Goal: Information Seeking & Learning: Learn about a topic

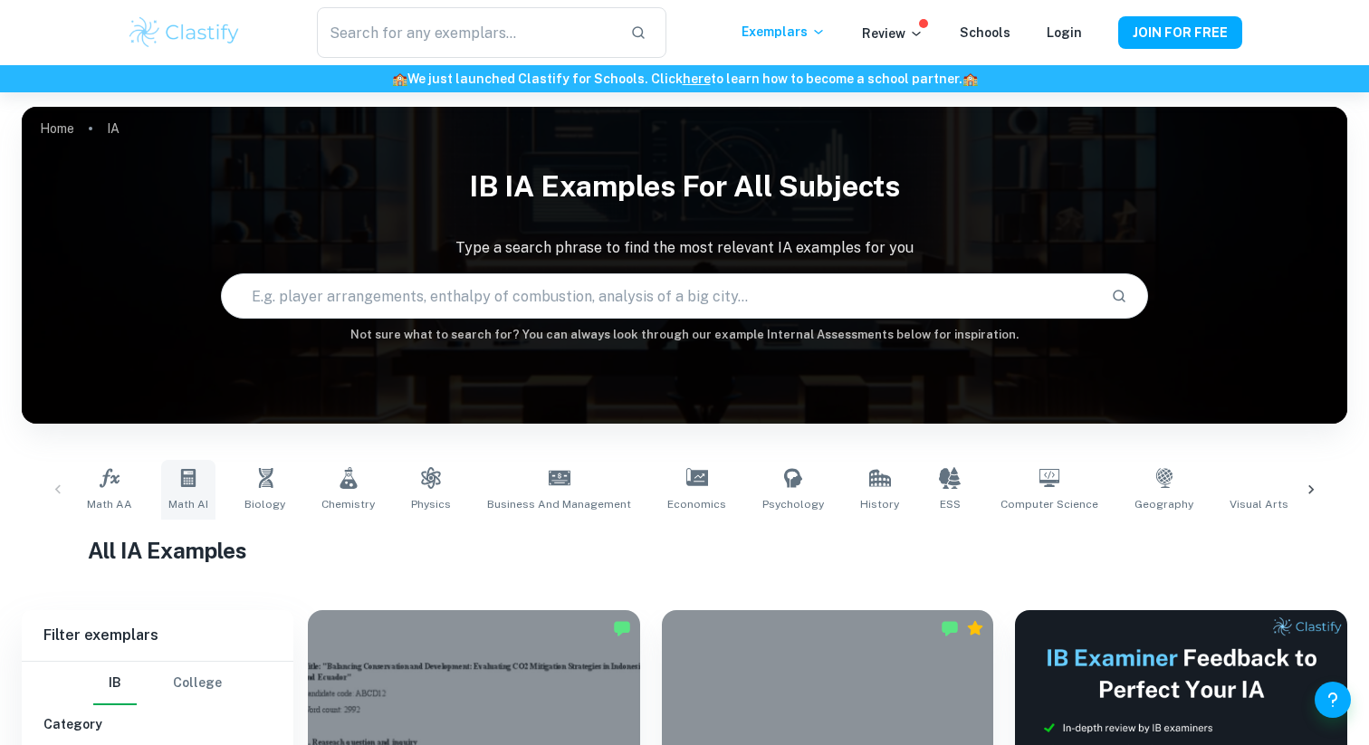
click at [188, 475] on icon at bounding box center [188, 478] width 14 height 18
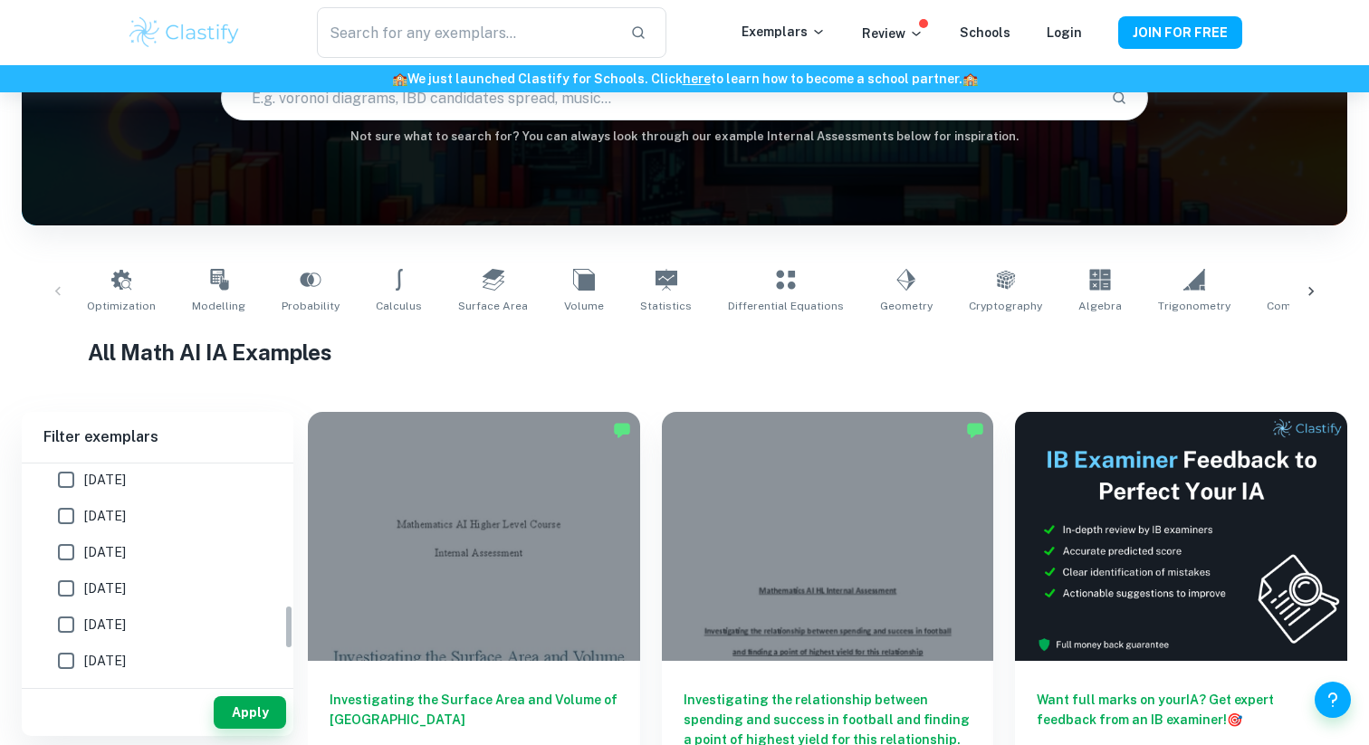
scroll to position [739, 0]
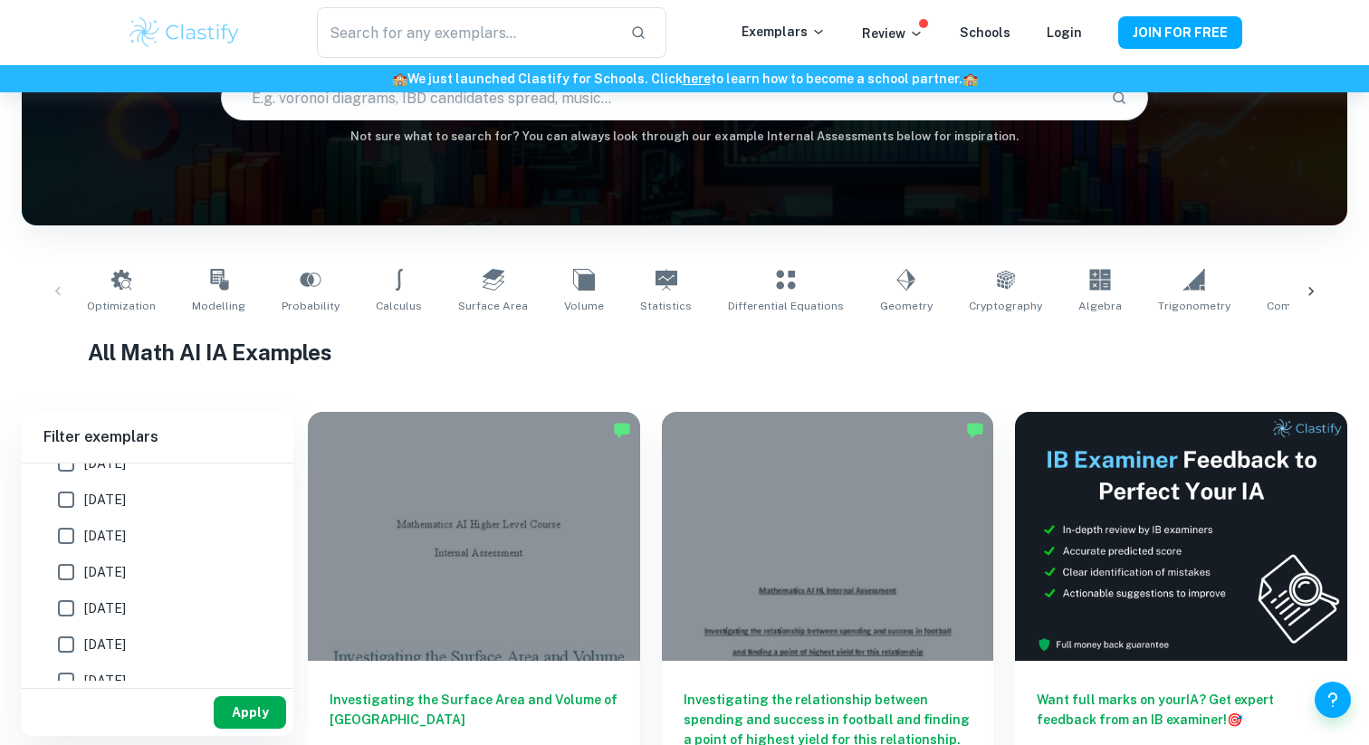
click at [247, 707] on button "Apply" at bounding box center [250, 712] width 72 height 33
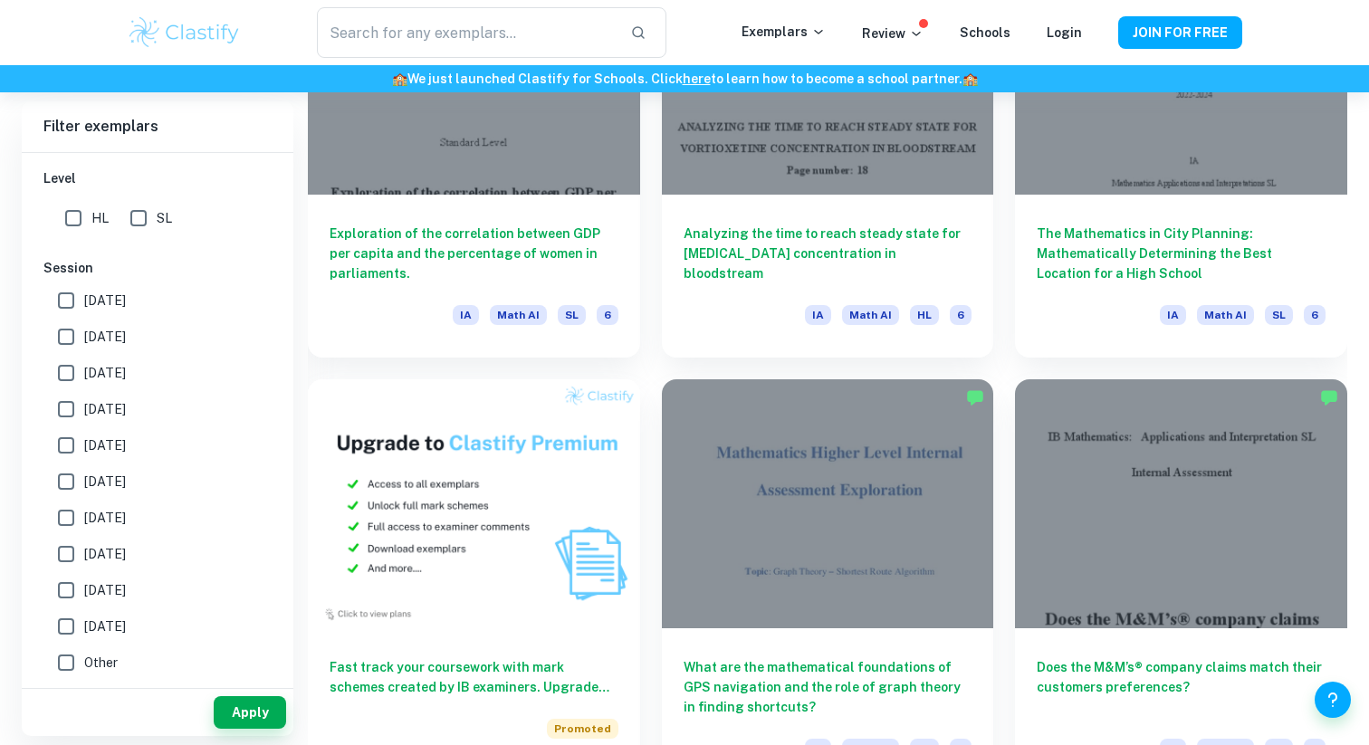
scroll to position [1100, 0]
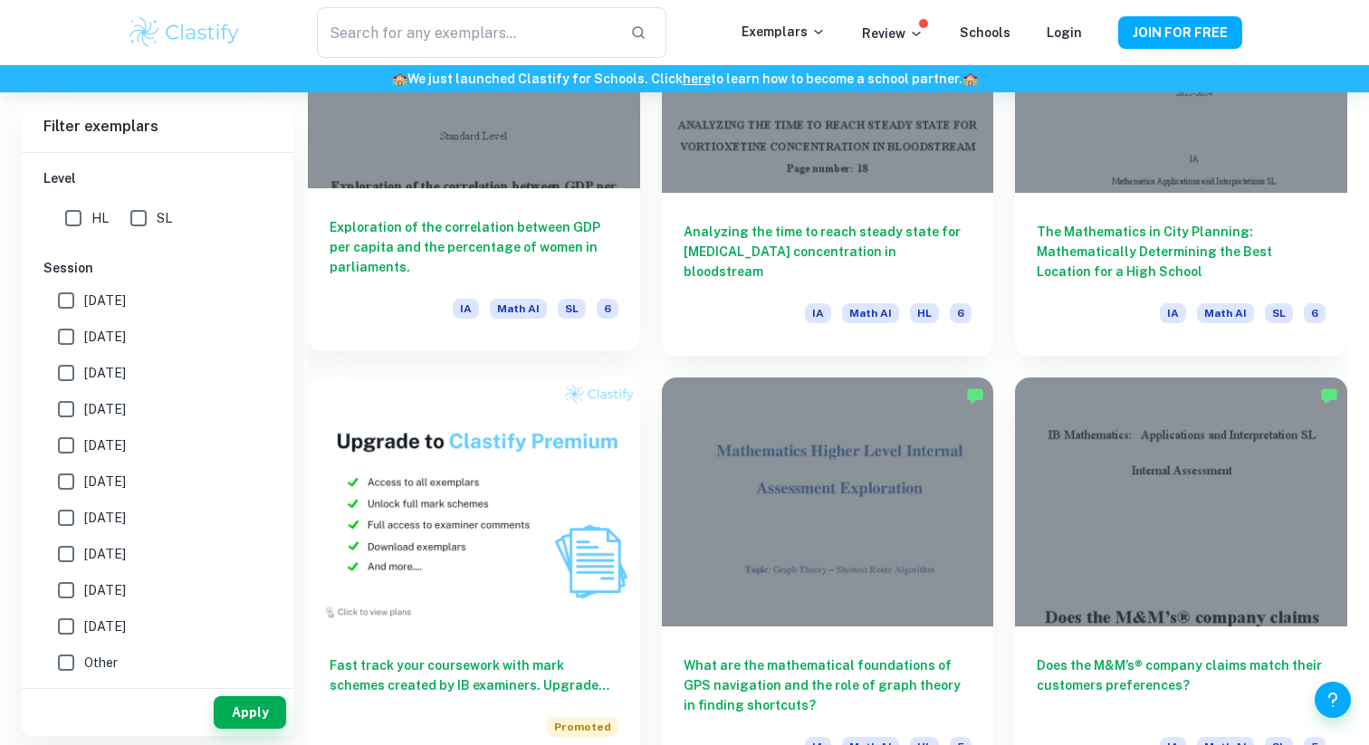
click at [557, 225] on h6 "Exploration of the correlation between GDP per capita and the percentage of wom…" at bounding box center [474, 247] width 289 height 60
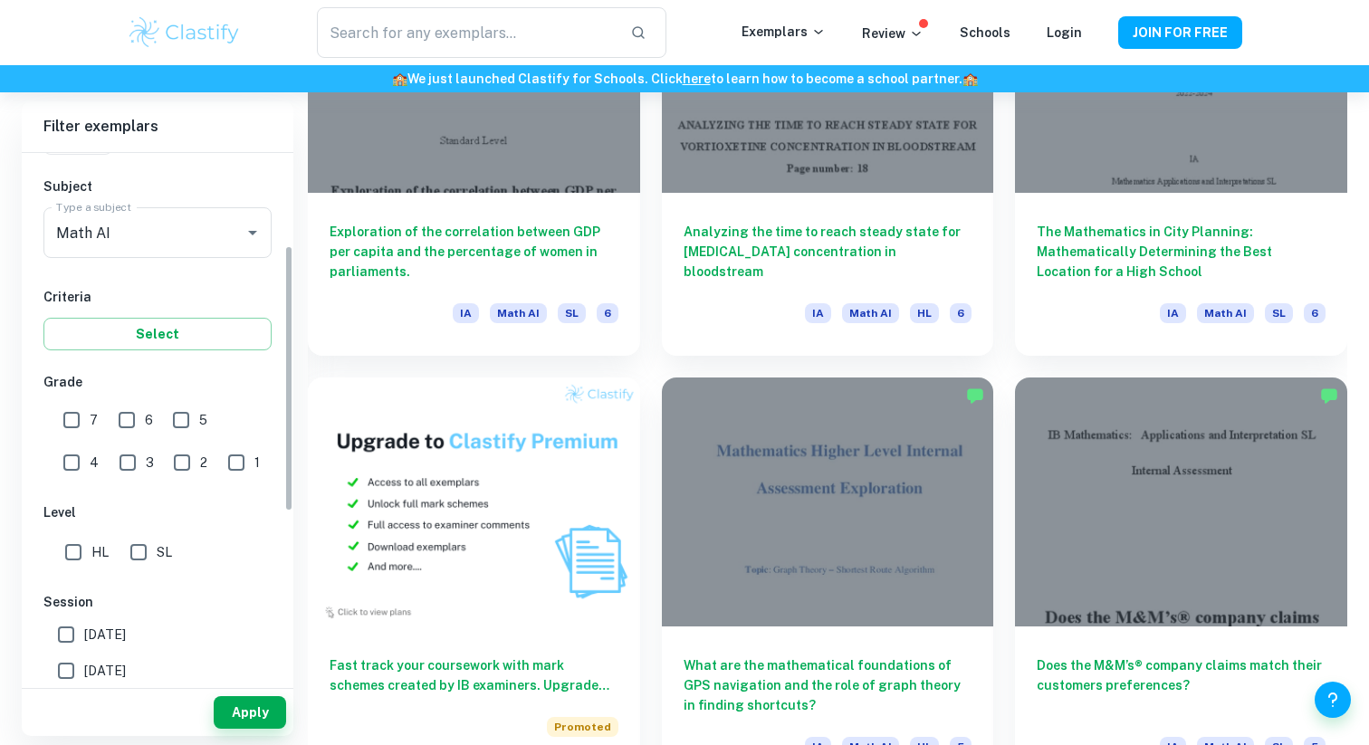
scroll to position [209, 0]
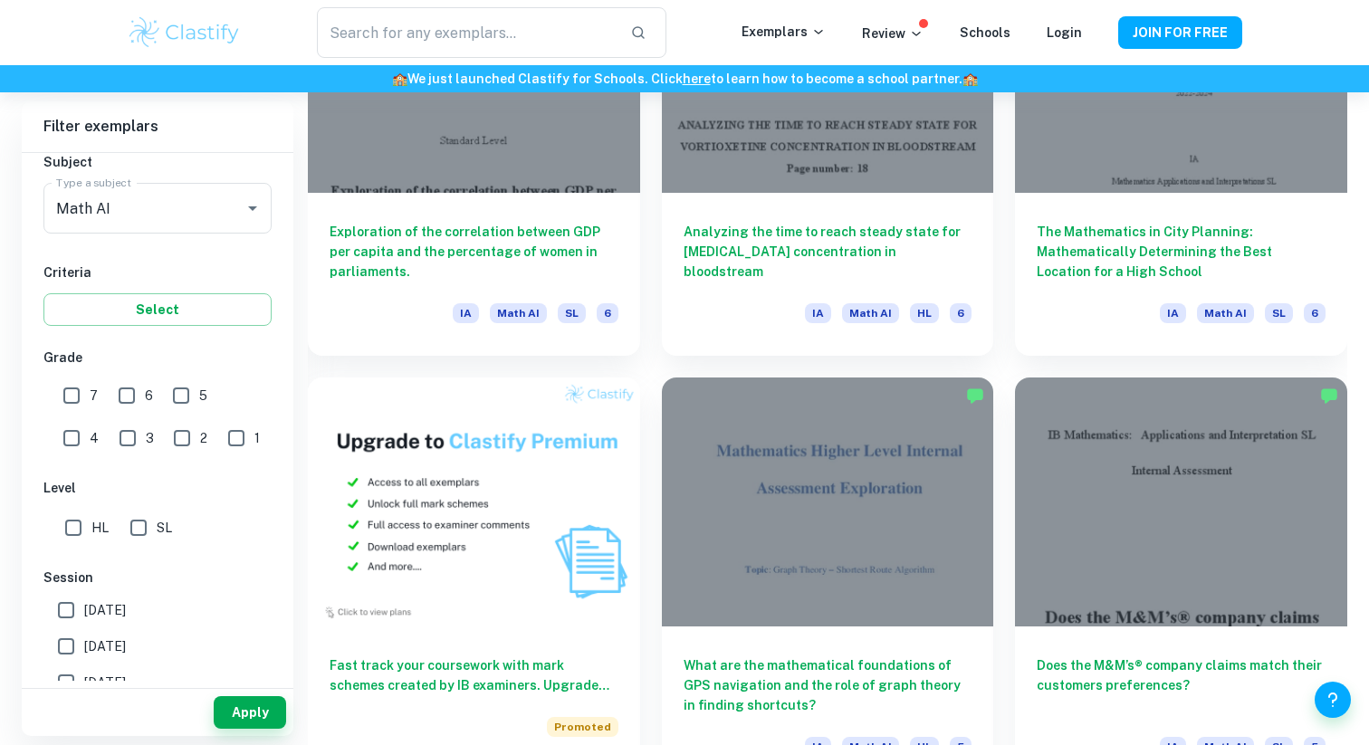
click at [81, 530] on input "HL" at bounding box center [73, 528] width 36 height 36
checkbox input "true"
click at [245, 716] on button "Apply" at bounding box center [250, 712] width 72 height 33
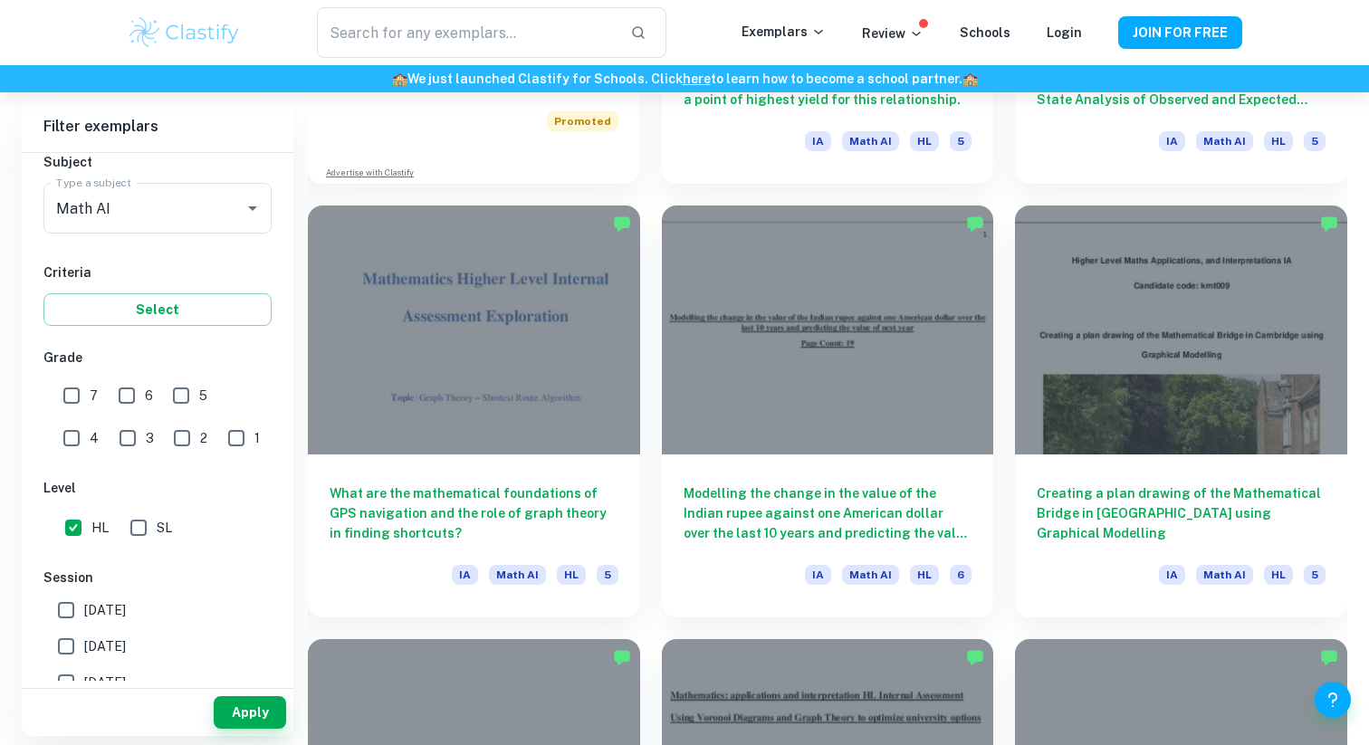
scroll to position [1695, 0]
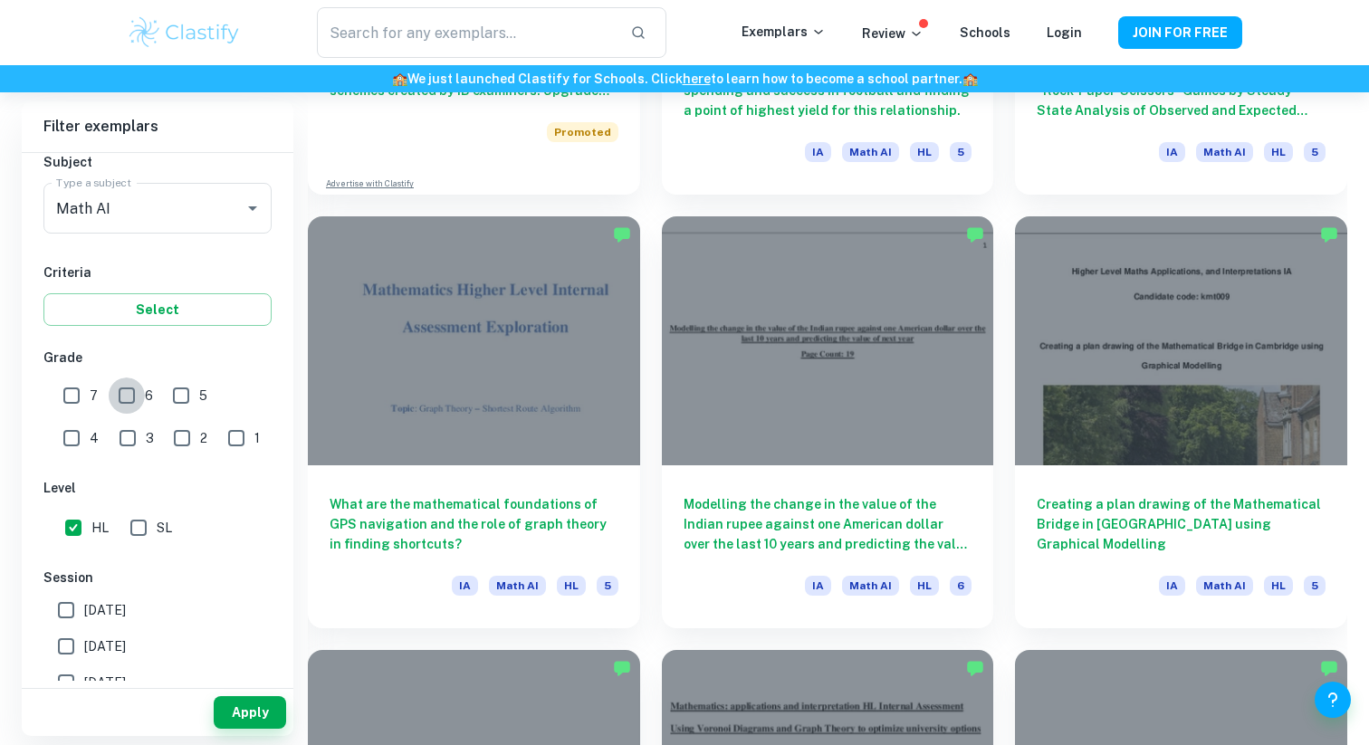
click at [129, 403] on input "6" at bounding box center [127, 395] width 36 height 36
checkbox input "true"
click at [90, 403] on span "7" at bounding box center [94, 396] width 8 height 20
click at [90, 403] on input "7" at bounding box center [71, 395] width 36 height 36
checkbox input "true"
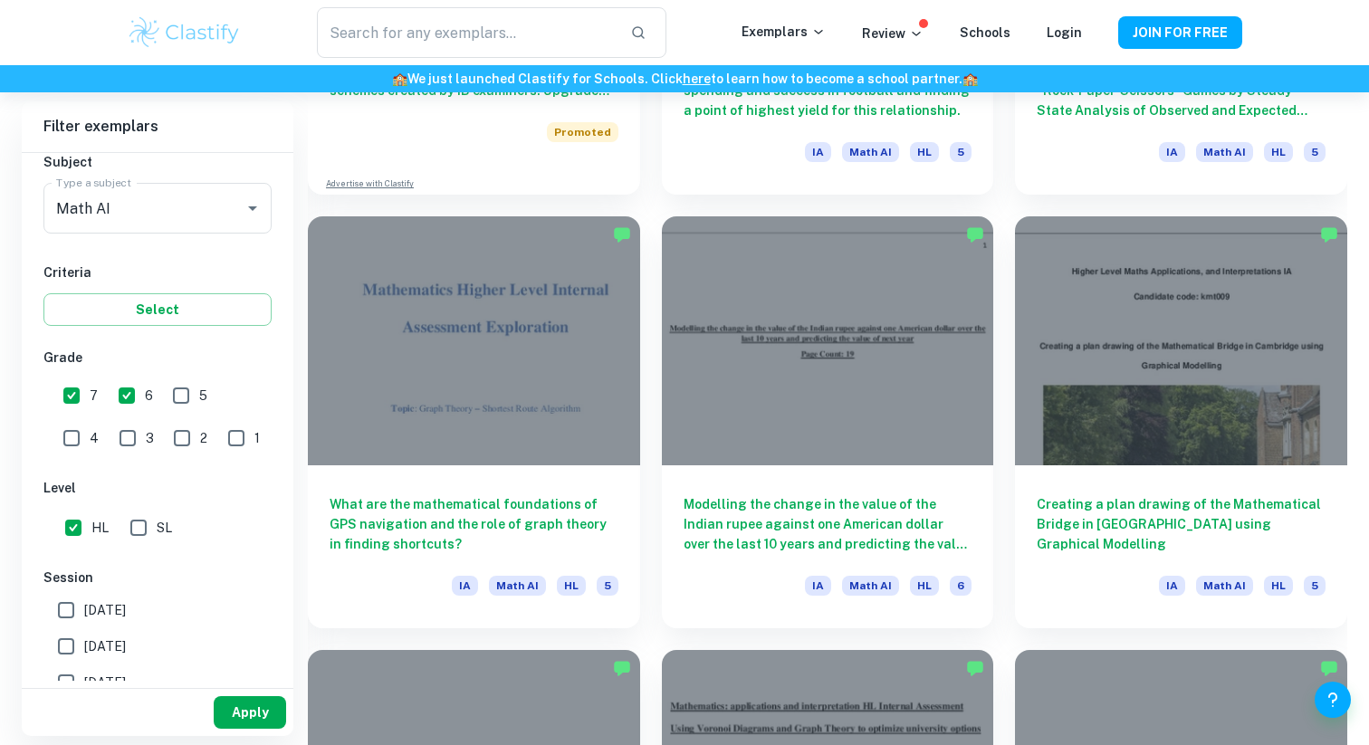
click at [253, 723] on button "Apply" at bounding box center [250, 712] width 72 height 33
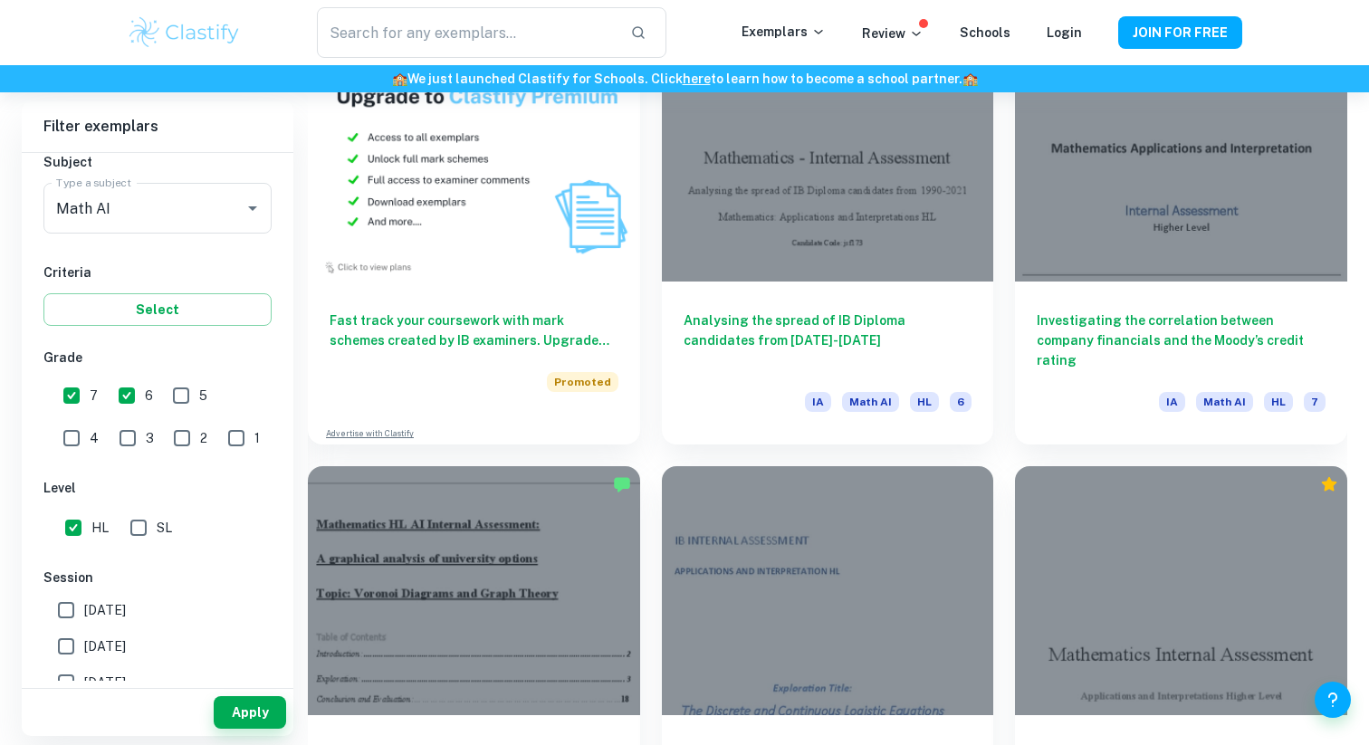
scroll to position [1452, 0]
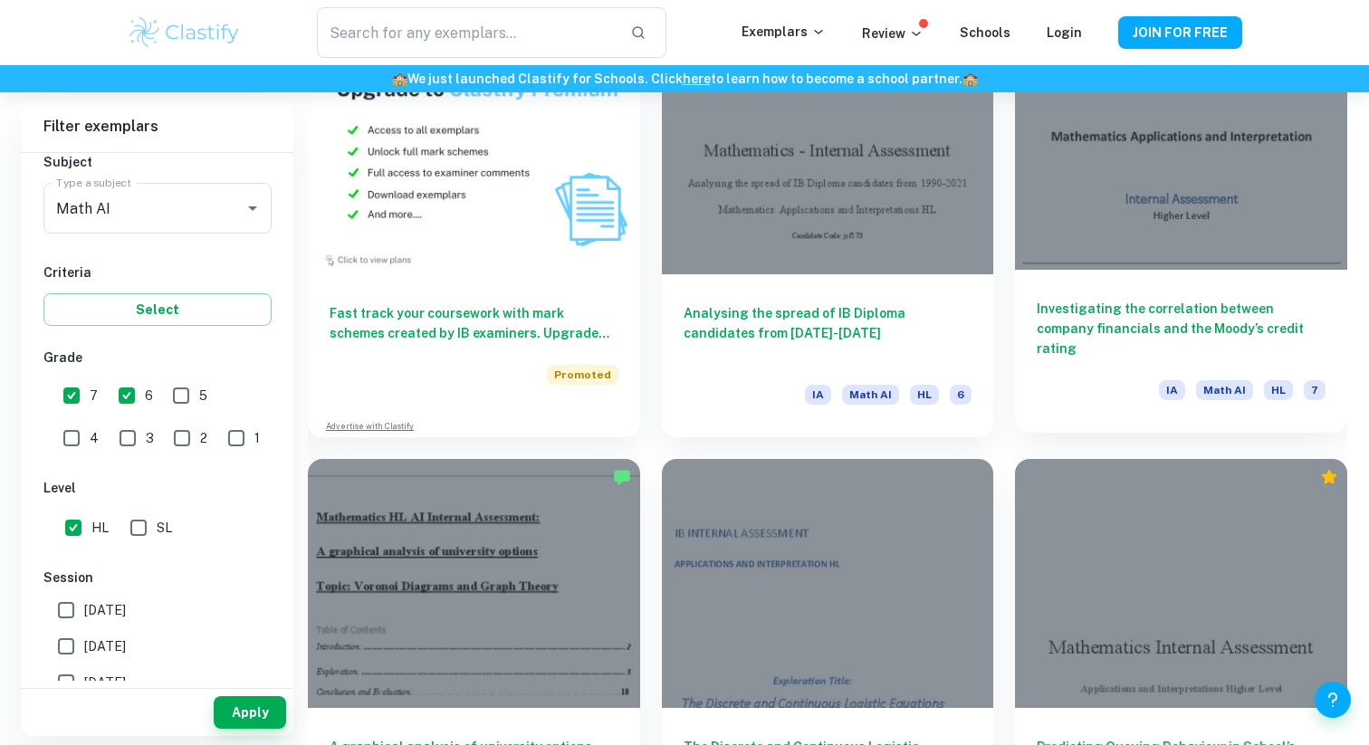
click at [1137, 304] on h6 "Investigating the correlation between company financials and the Moody’s credit…" at bounding box center [1181, 329] width 289 height 60
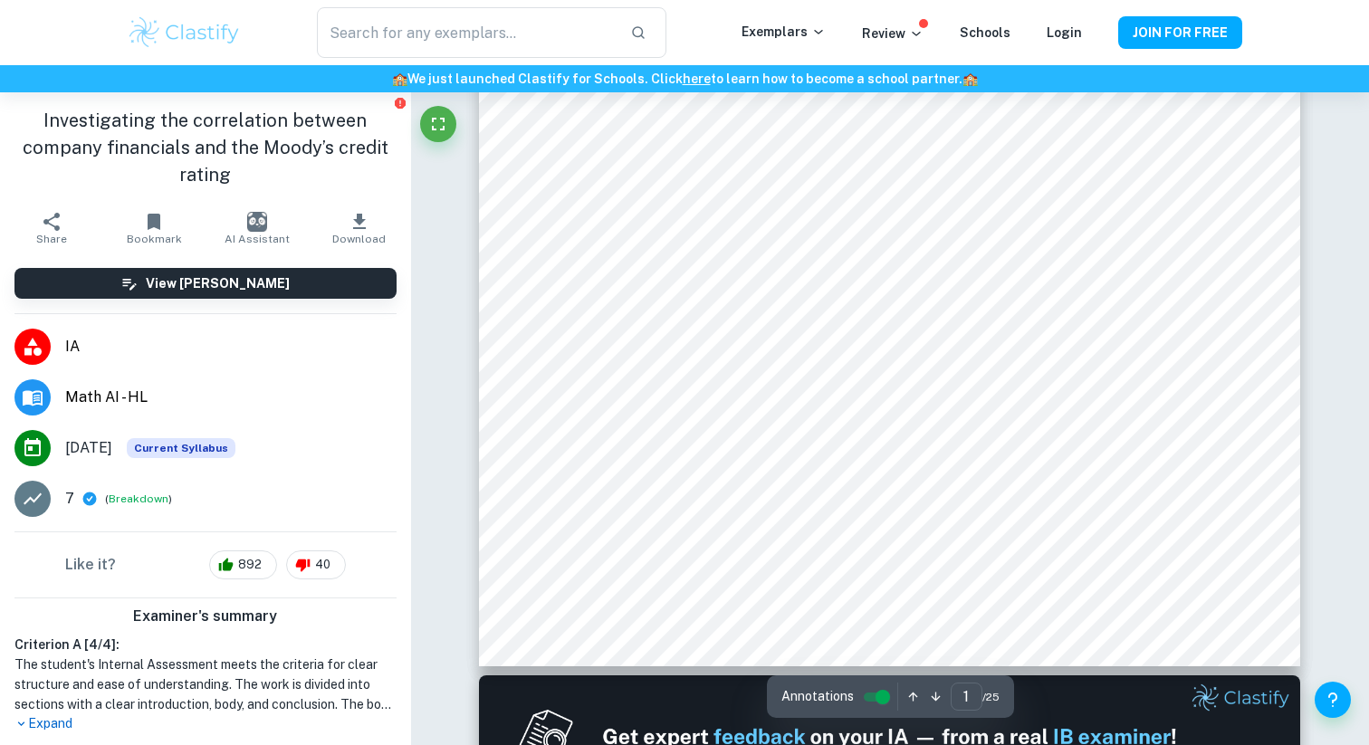
scroll to position [469, 0]
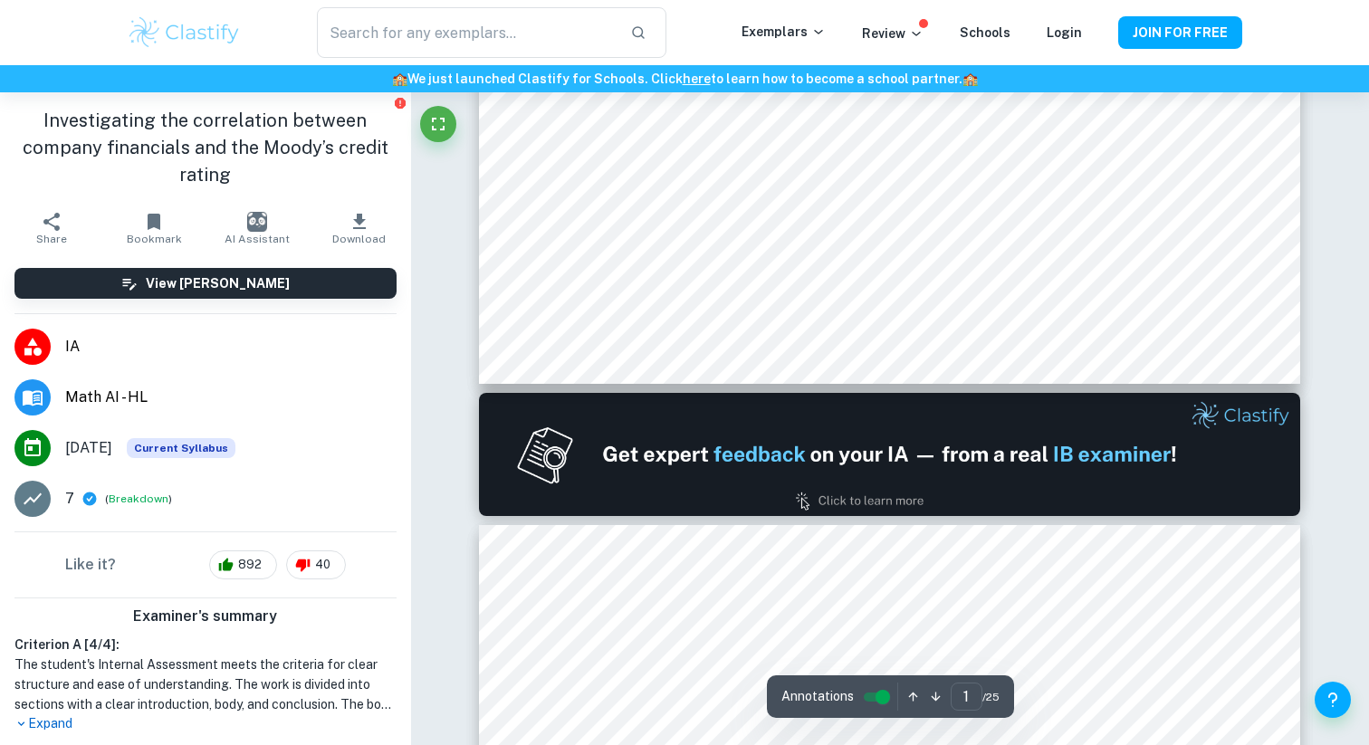
type input "2"
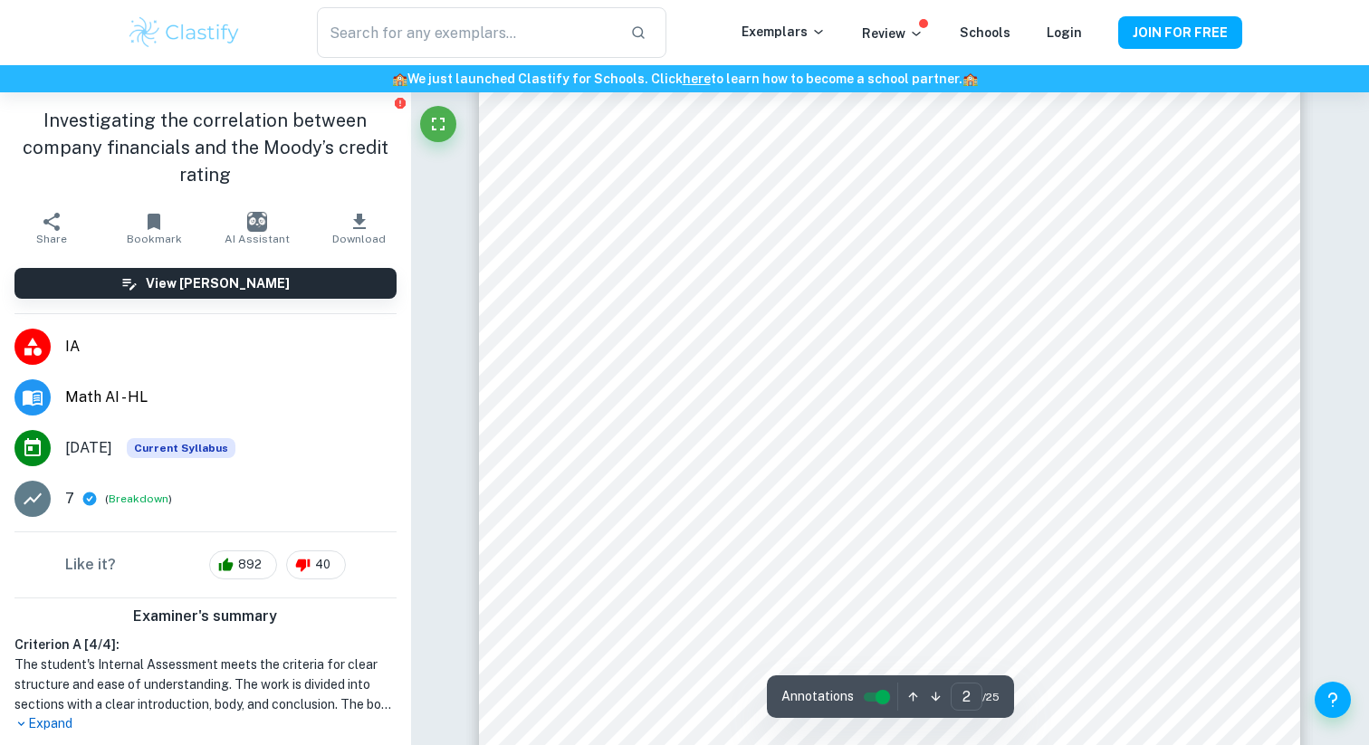
scroll to position [1716, 0]
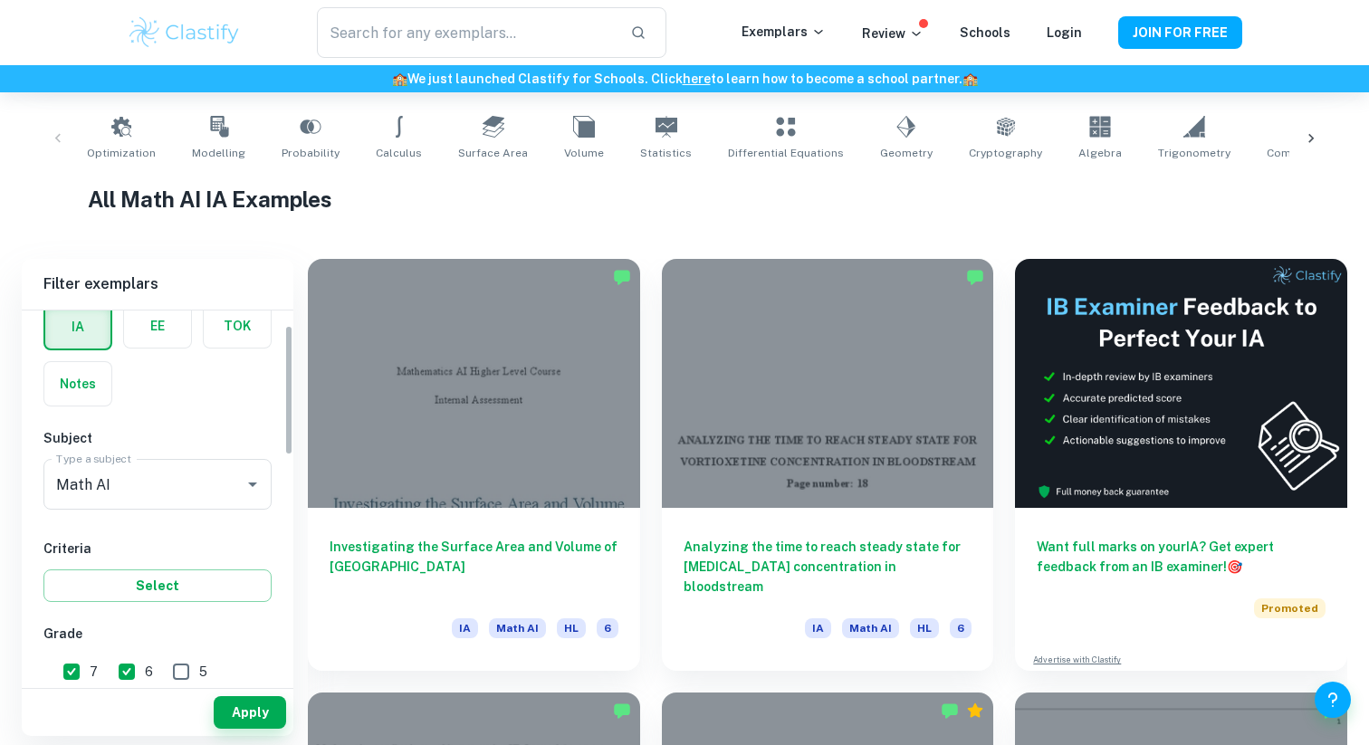
scroll to position [126, 0]
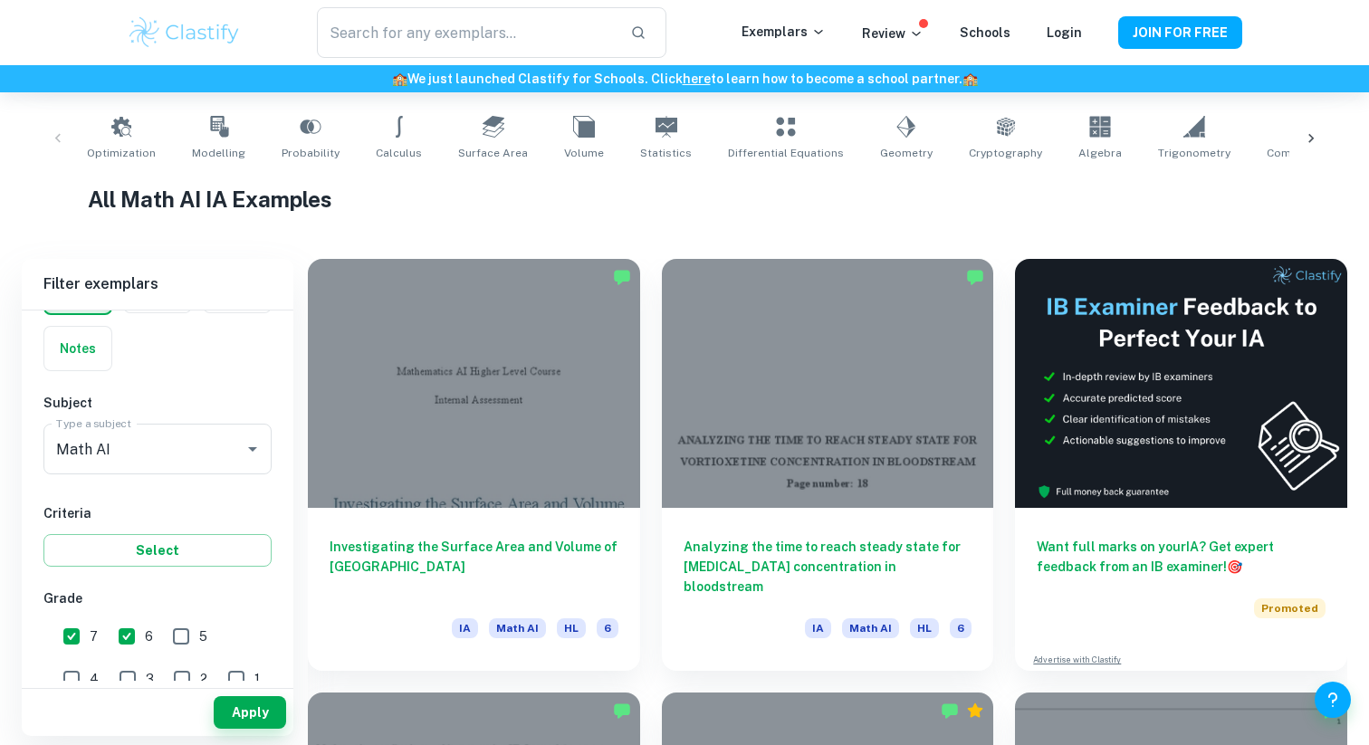
click at [117, 650] on input "6" at bounding box center [127, 636] width 36 height 36
checkbox input "false"
click at [73, 646] on input "7" at bounding box center [71, 636] width 36 height 36
checkbox input "false"
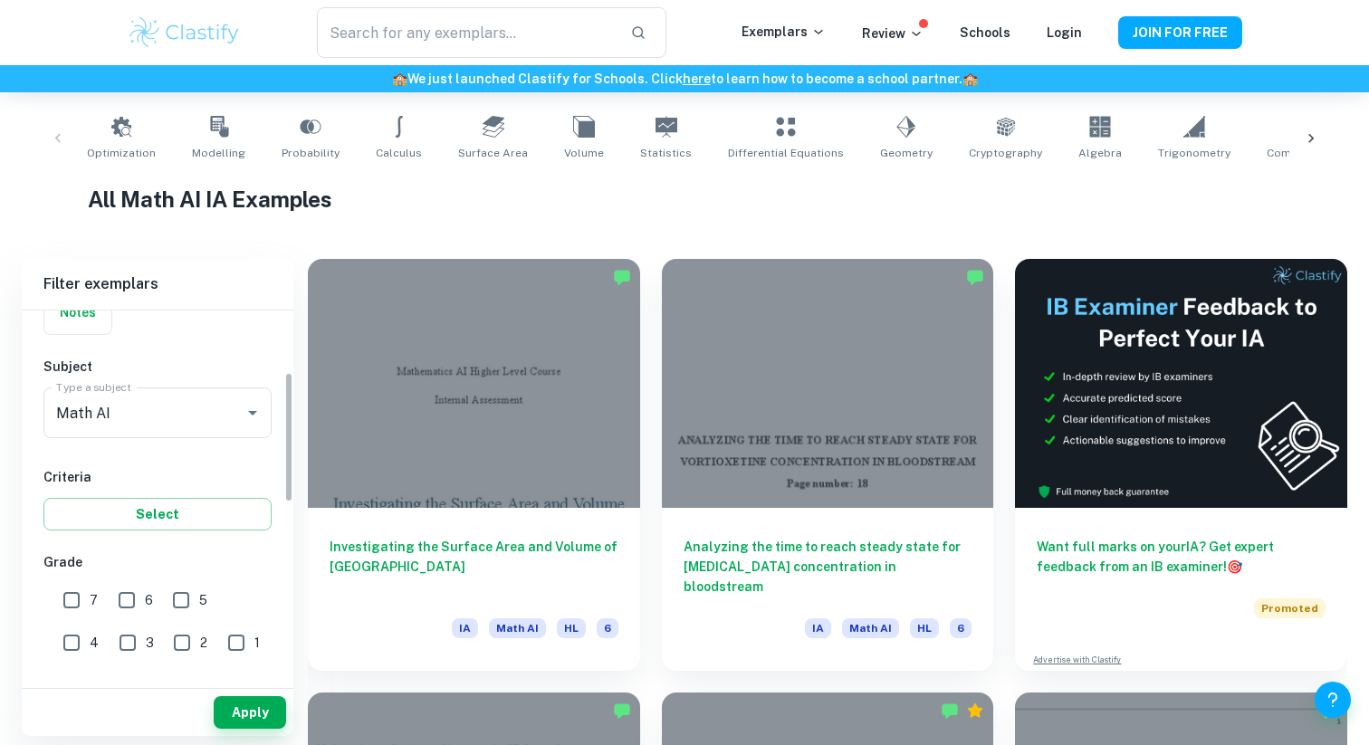
scroll to position [152, 0]
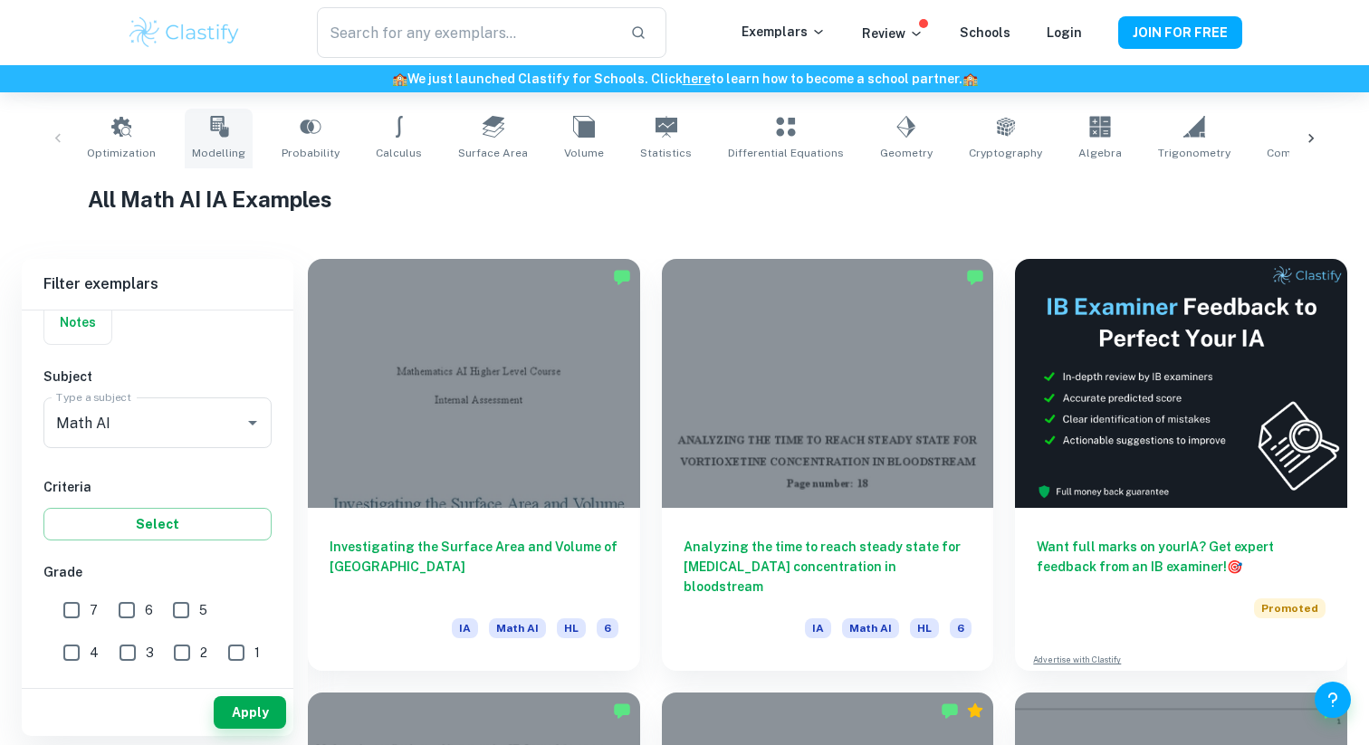
click at [225, 134] on link "Modelling" at bounding box center [219, 139] width 68 height 60
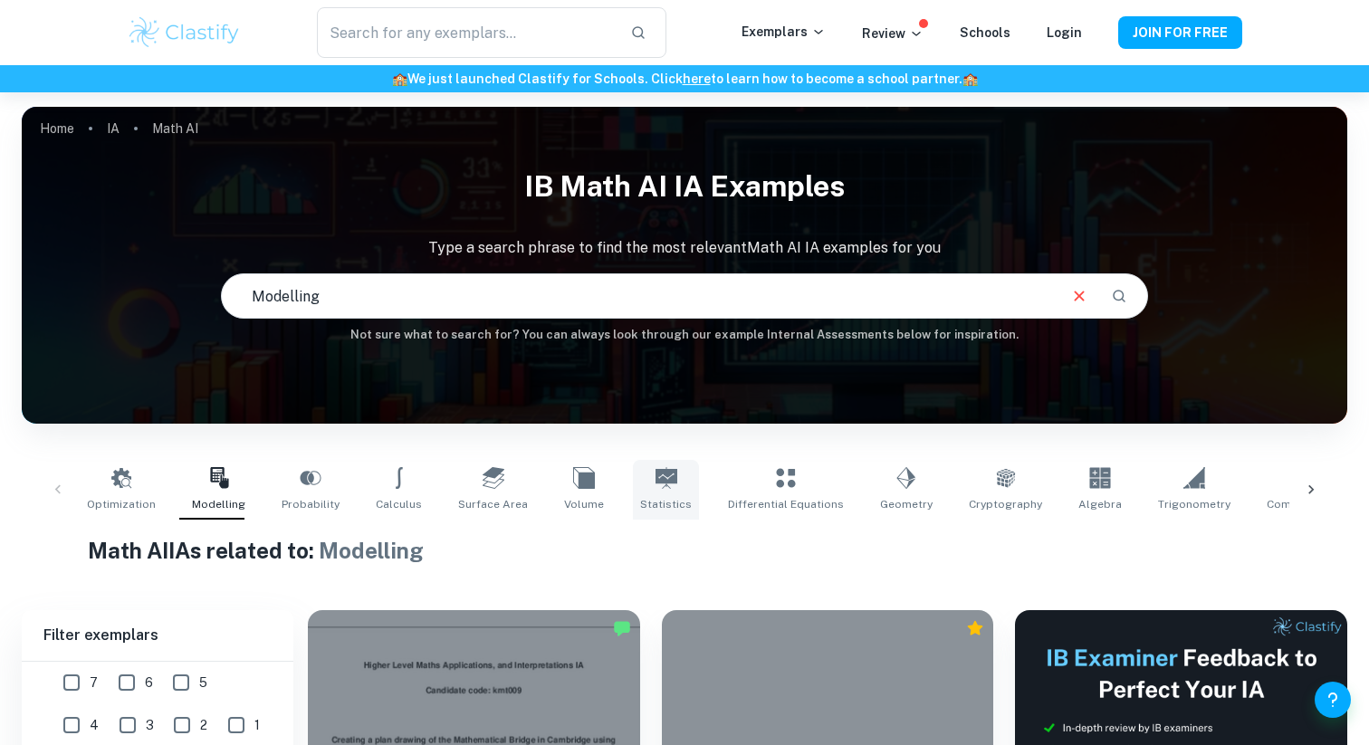
click at [656, 484] on link "Statistics" at bounding box center [666, 490] width 66 height 60
type input "Statistics"
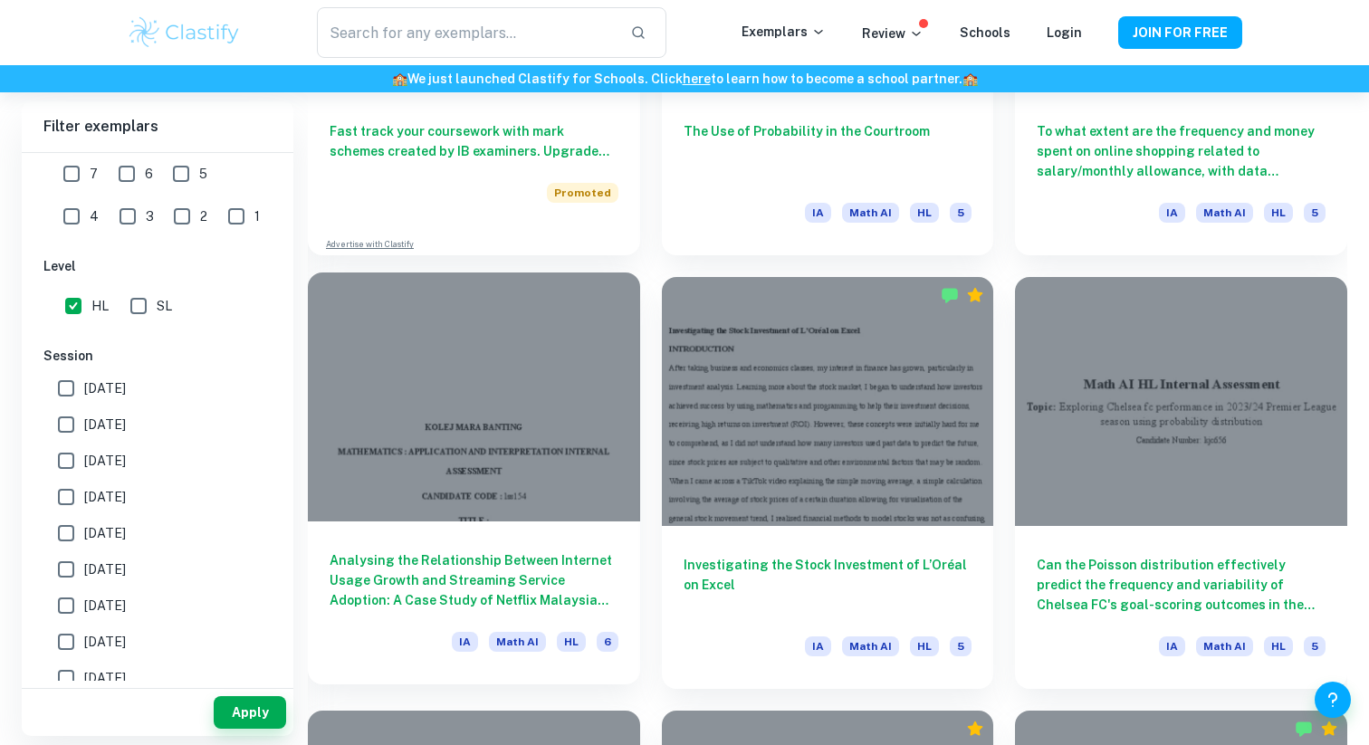
scroll to position [1620, 0]
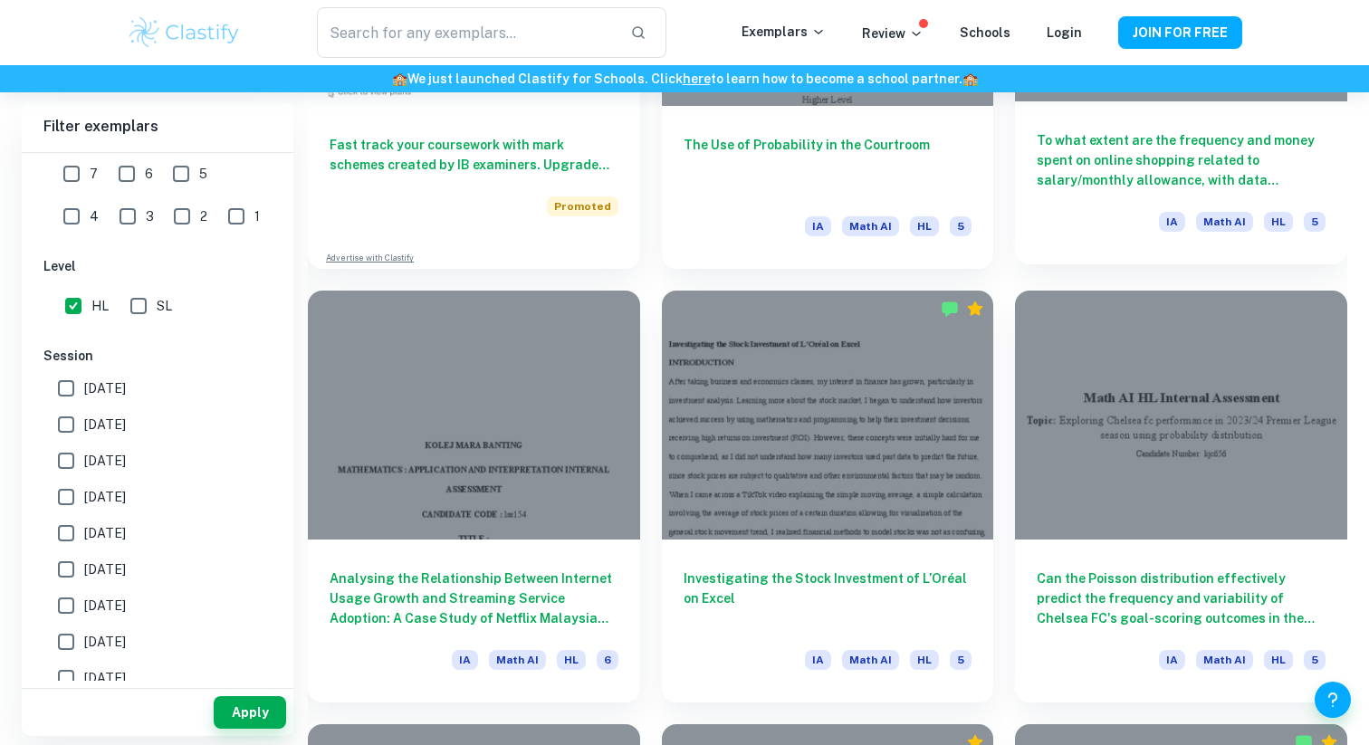
click at [1094, 200] on div "To what extent are the frequency and money spent on online shopping related to …" at bounding box center [1181, 182] width 332 height 163
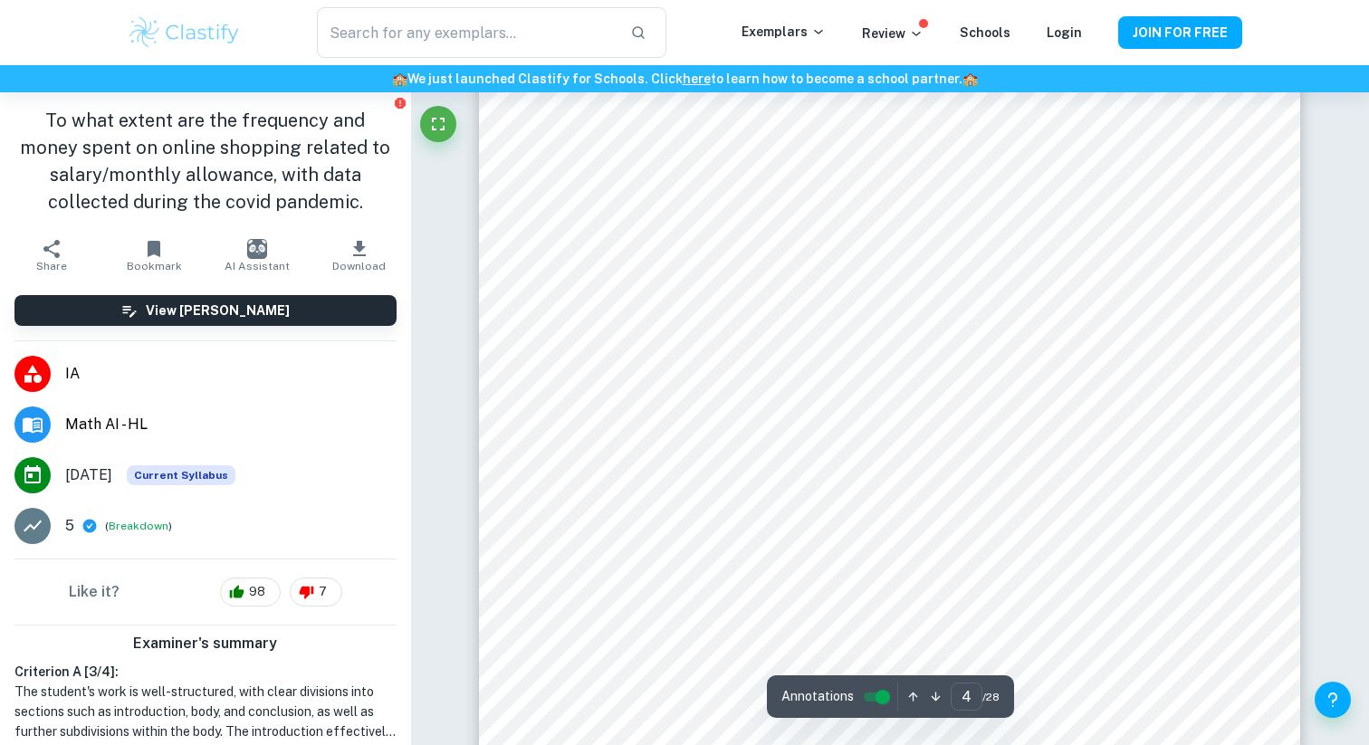
scroll to position [4351, 0]
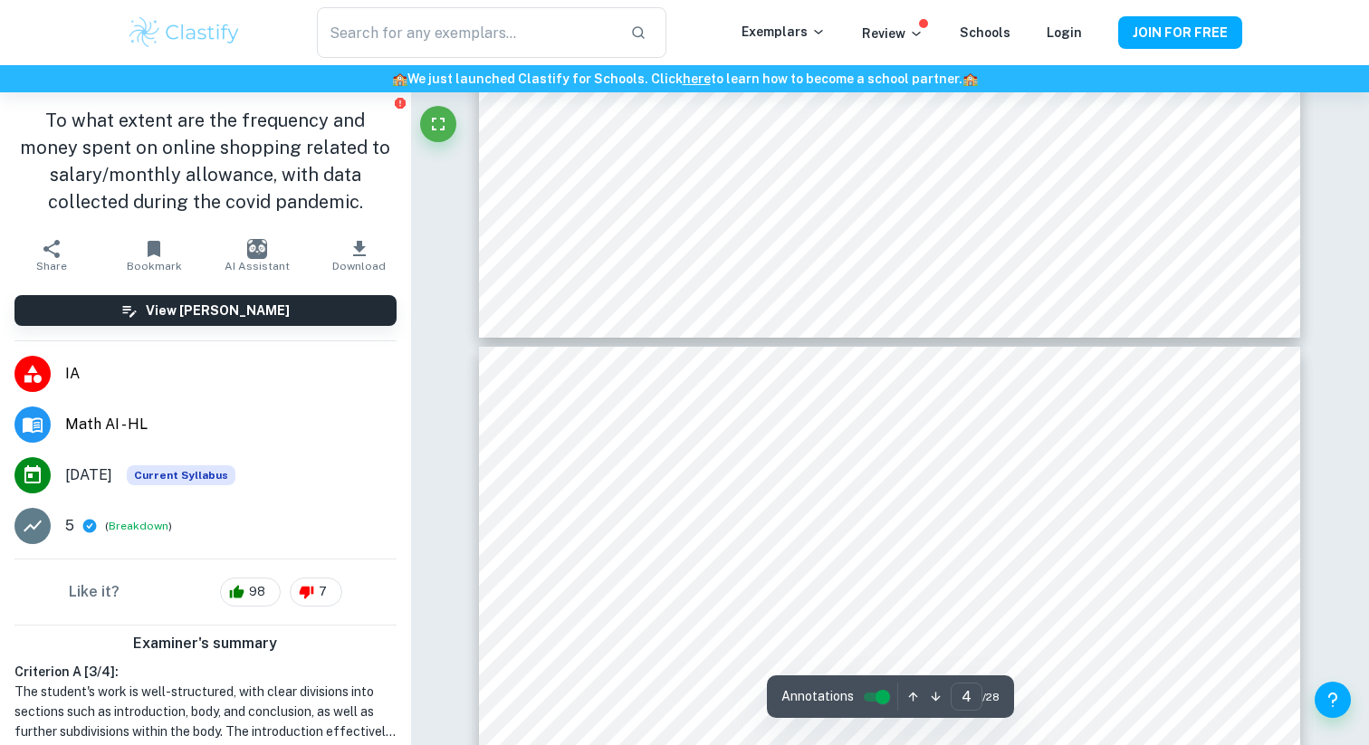
type input "5"
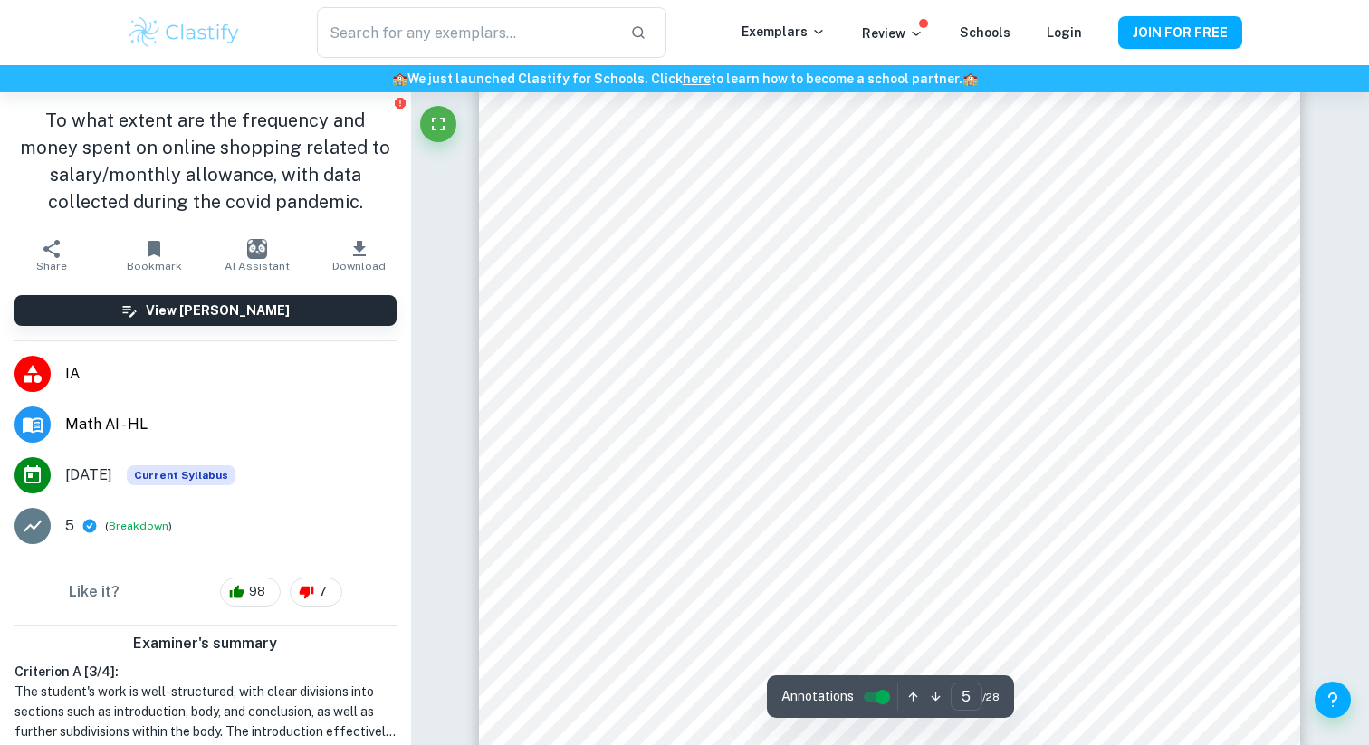
scroll to position [5236, 0]
